Goal: Navigation & Orientation: Find specific page/section

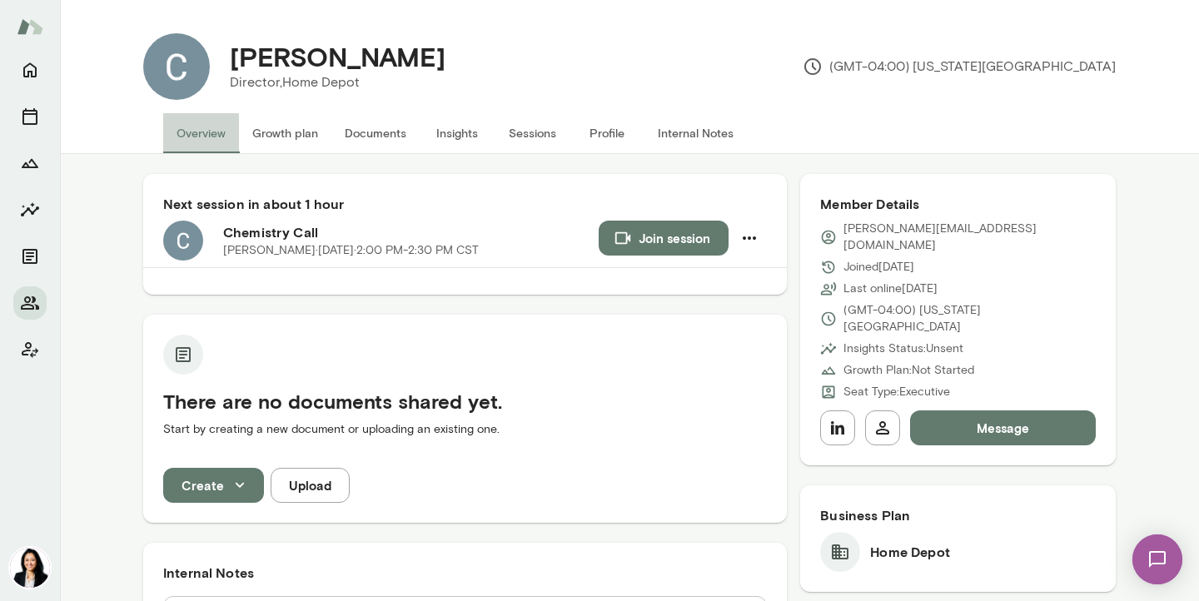
click at [186, 129] on button "Overview" at bounding box center [201, 133] width 76 height 40
click at [705, 129] on button "Internal Notes" at bounding box center [695, 133] width 102 height 40
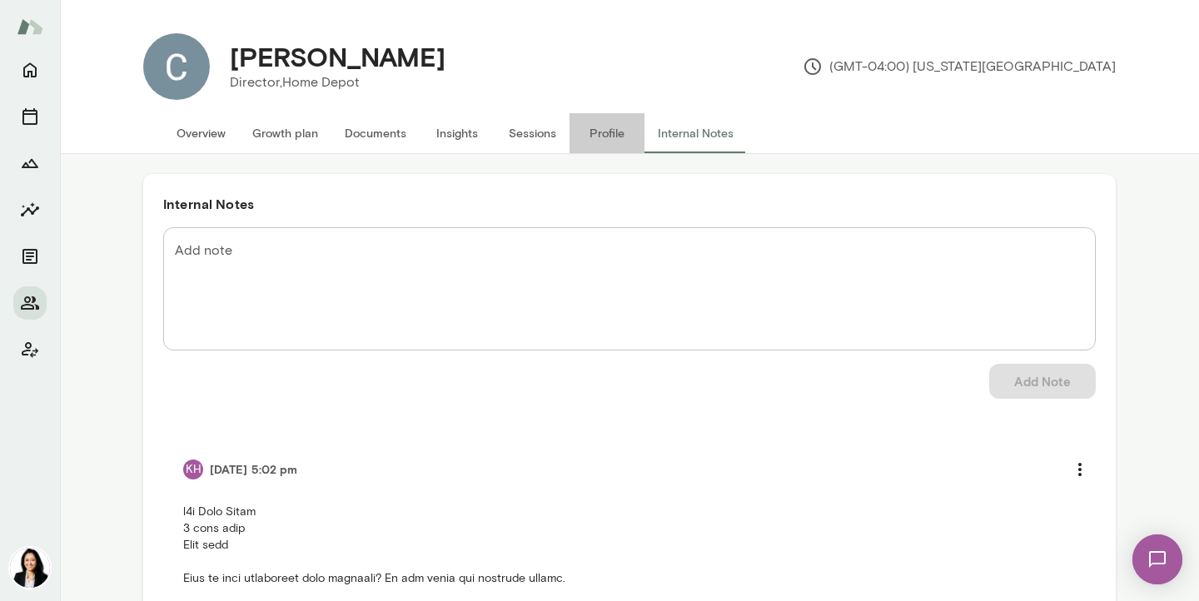
click at [606, 133] on button "Profile" at bounding box center [606, 133] width 75 height 40
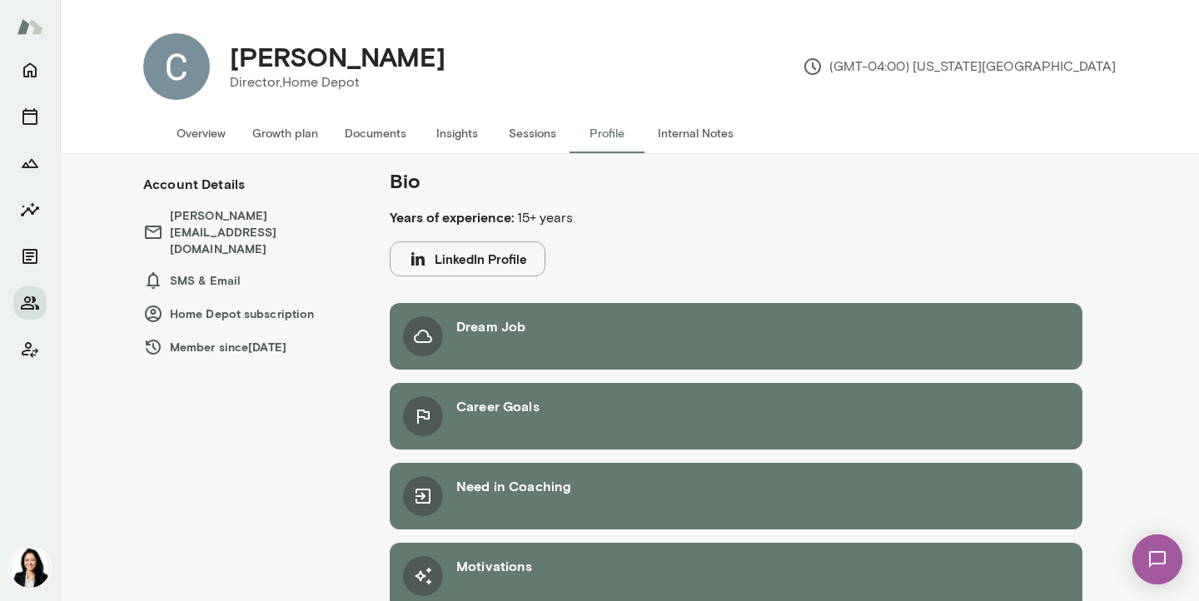
click at [529, 132] on button "Sessions" at bounding box center [531, 133] width 75 height 40
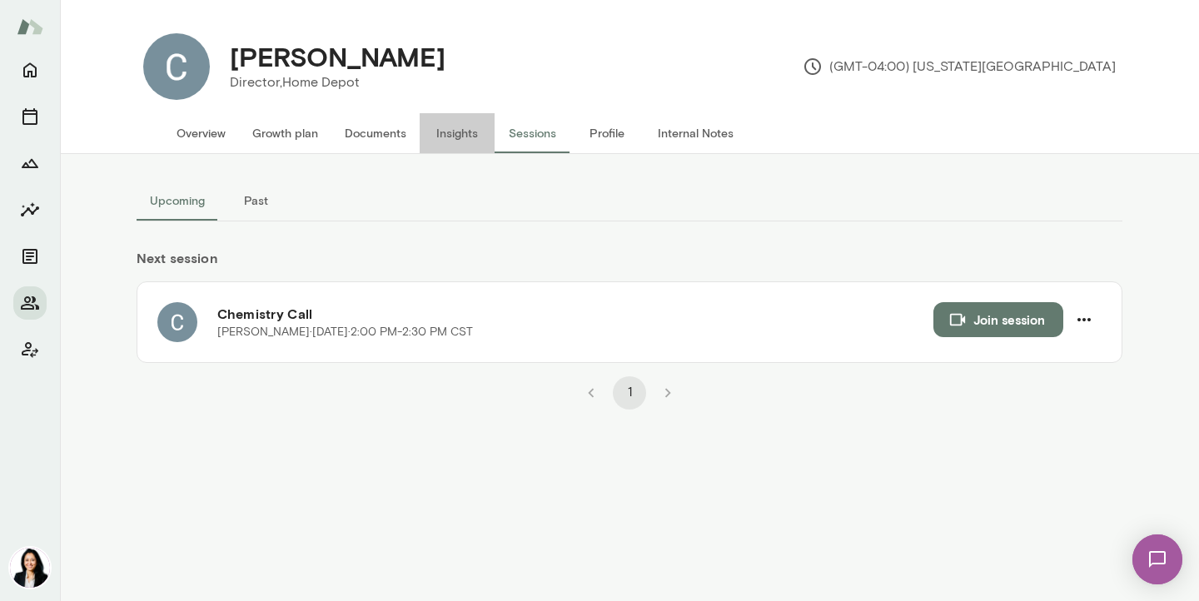
click at [454, 128] on button "Insights" at bounding box center [457, 133] width 75 height 40
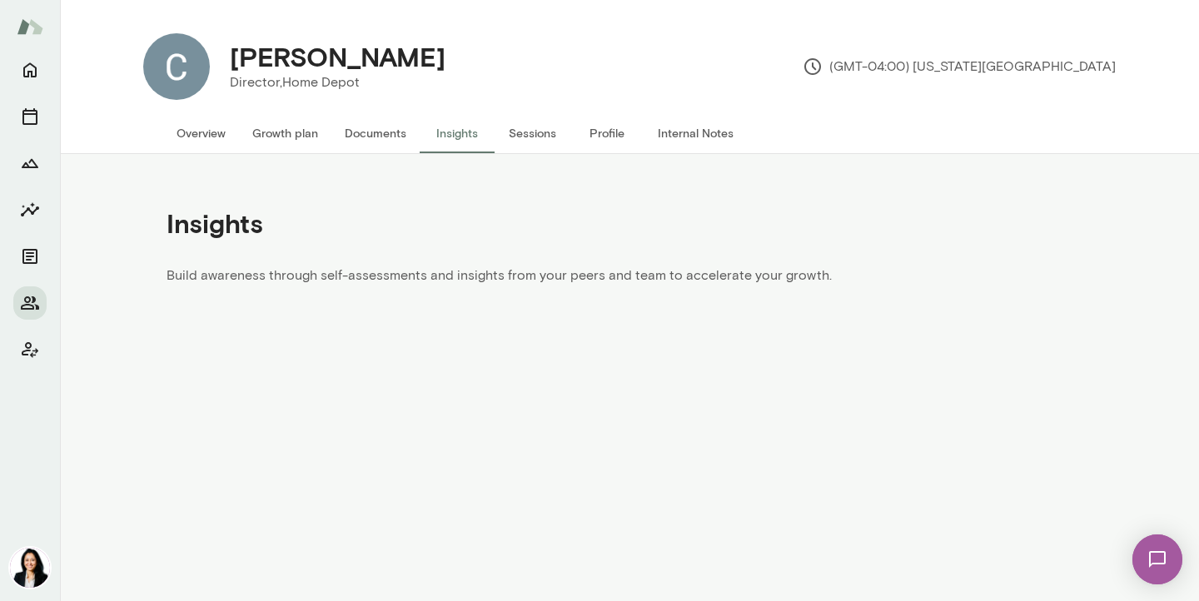
click at [376, 134] on button "Documents" at bounding box center [375, 133] width 88 height 40
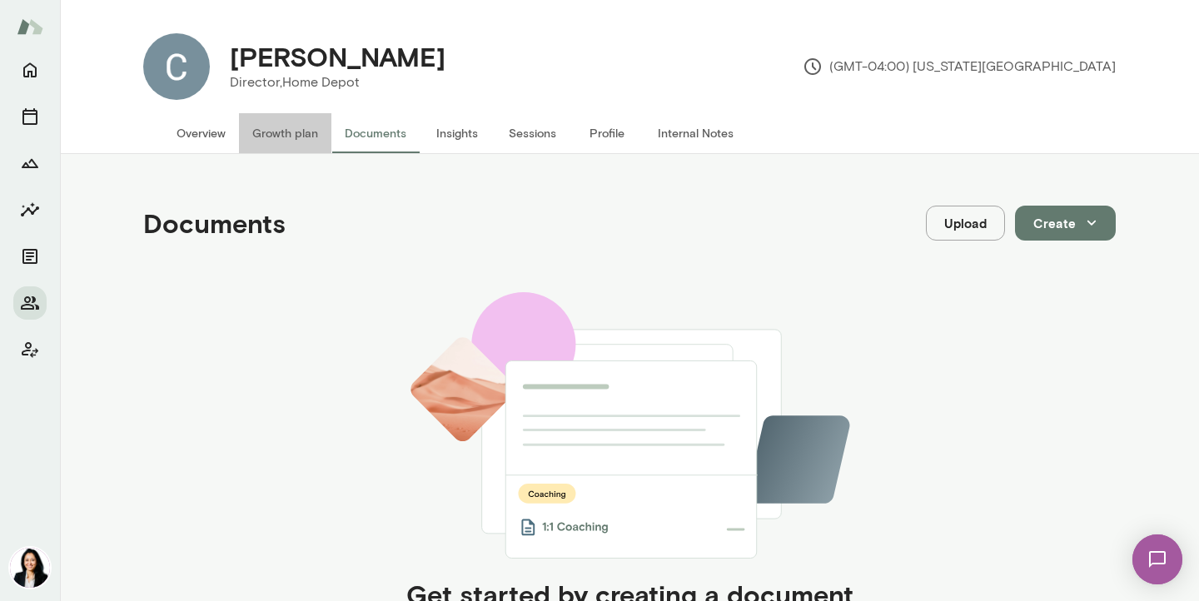
click at [288, 140] on button "Growth plan" at bounding box center [285, 133] width 92 height 40
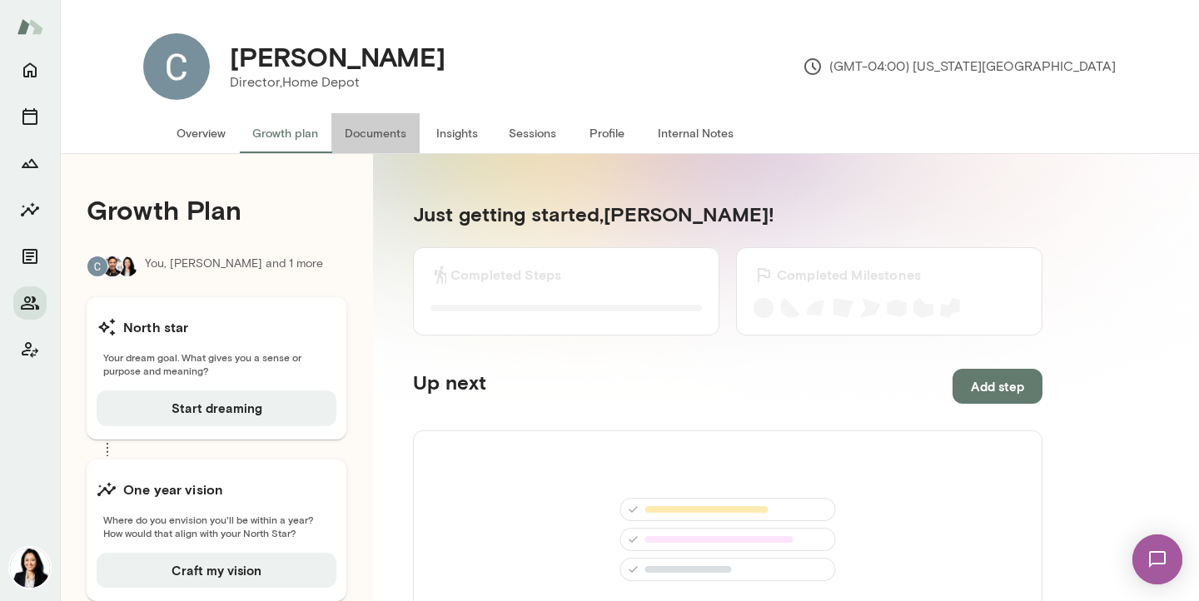
click at [386, 140] on button "Documents" at bounding box center [375, 133] width 88 height 40
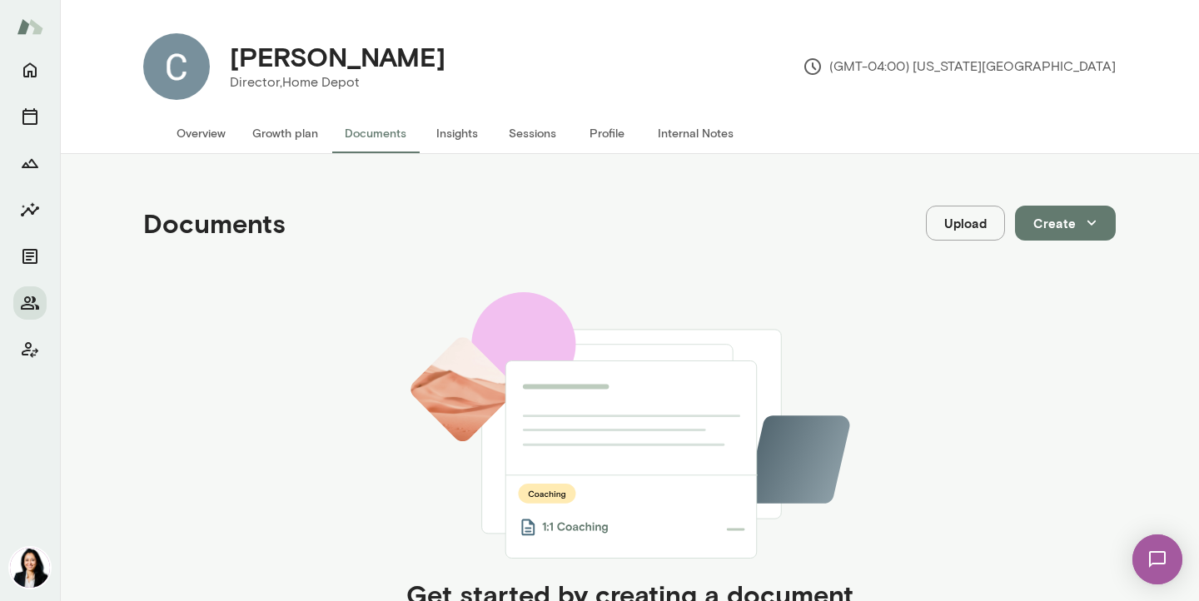
click at [284, 135] on button "Growth plan" at bounding box center [285, 133] width 92 height 40
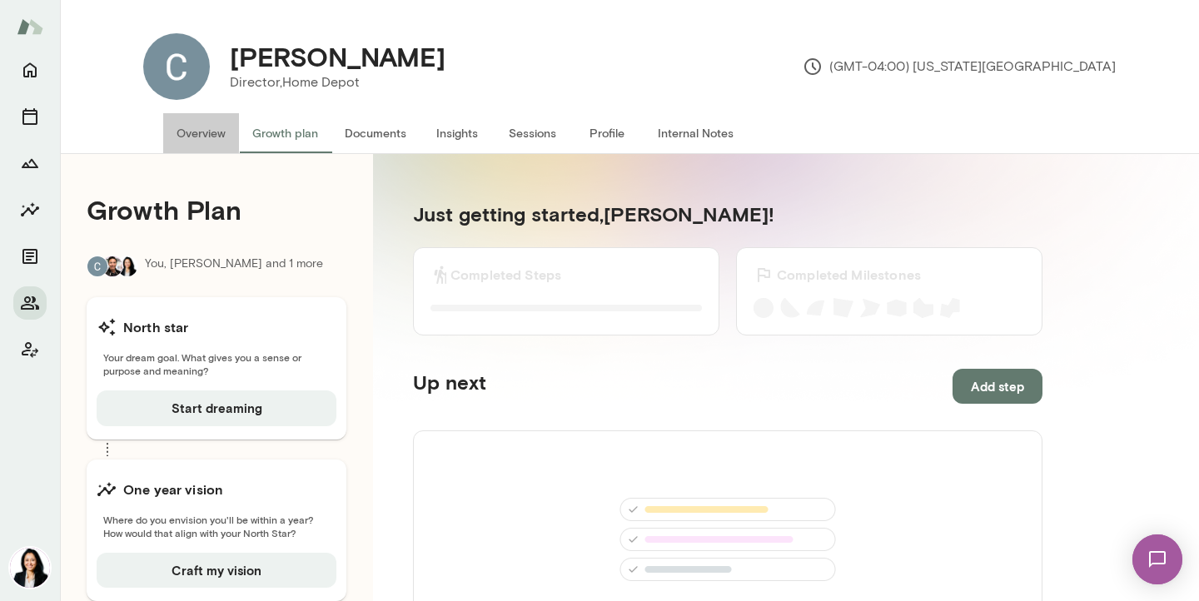
click at [206, 134] on button "Overview" at bounding box center [201, 133] width 76 height 40
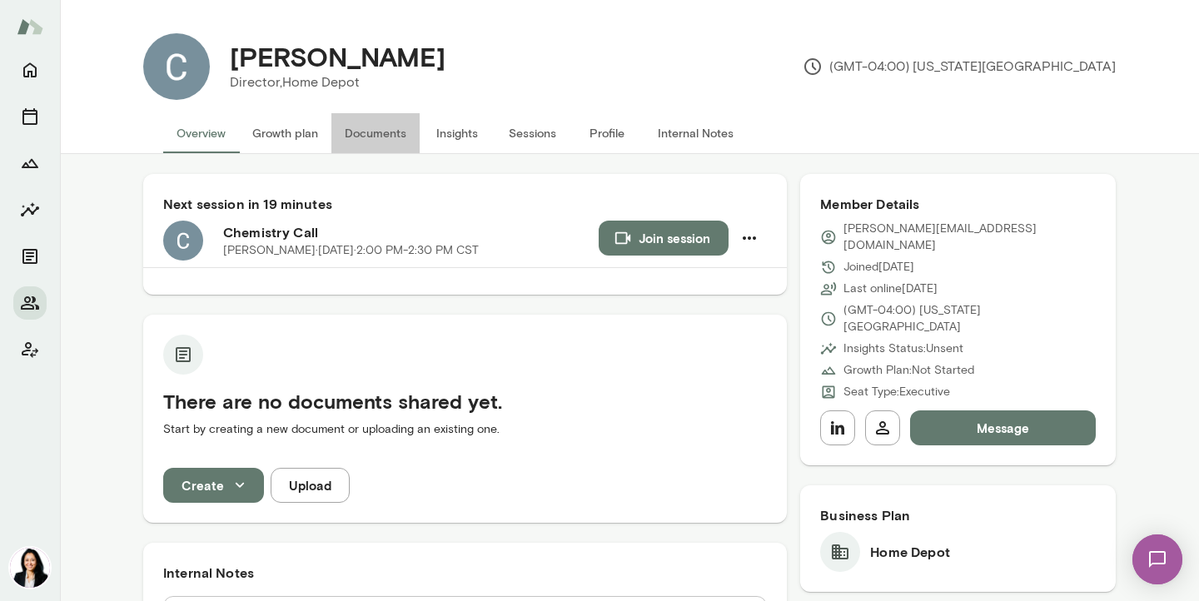
click at [366, 133] on button "Documents" at bounding box center [375, 133] width 88 height 40
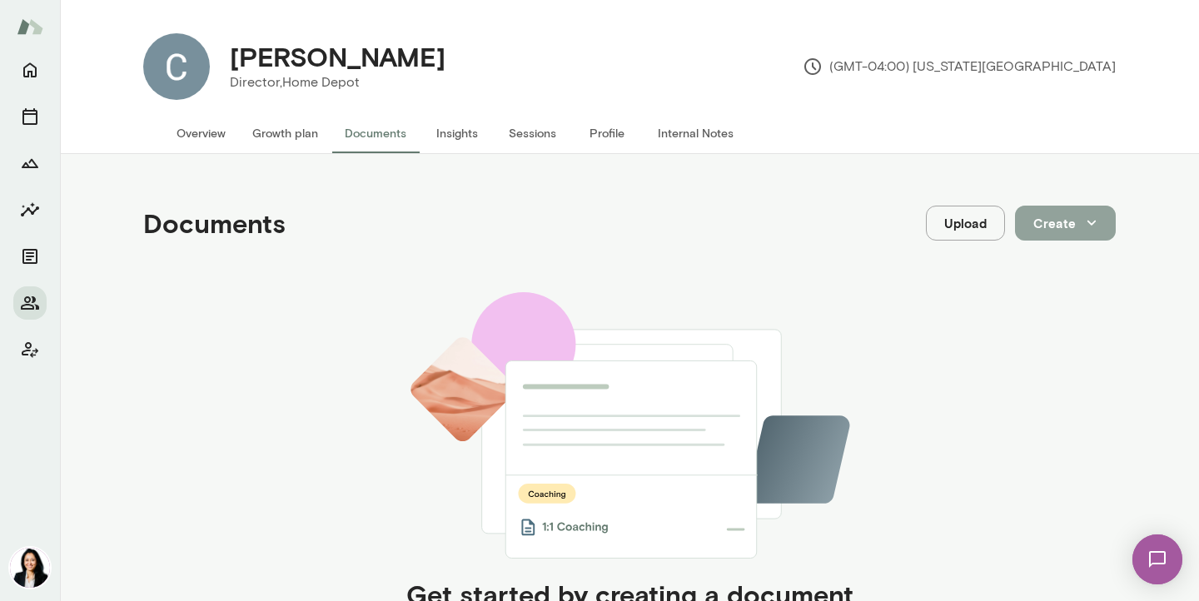
click at [1065, 226] on button "Create" at bounding box center [1065, 223] width 101 height 35
click at [658, 214] on div at bounding box center [599, 300] width 1199 height 601
click at [193, 132] on button "Overview" at bounding box center [201, 133] width 76 height 40
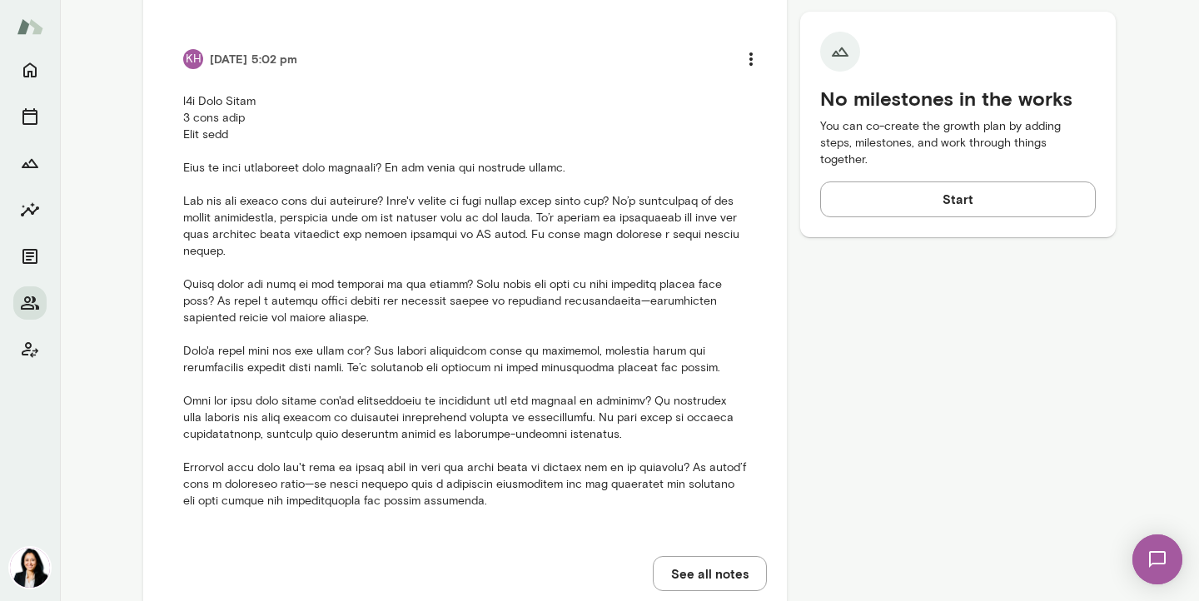
scroll to position [776, 0]
